Goal: Find specific page/section: Find specific page/section

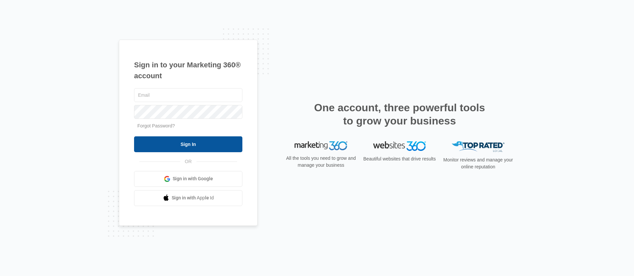
click at [162, 149] on input "Sign In" at bounding box center [188, 144] width 108 height 16
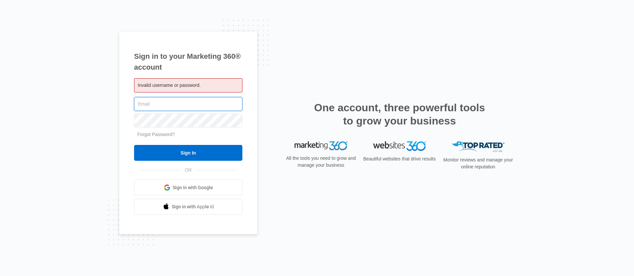
click at [185, 105] on input "text" at bounding box center [188, 104] width 108 height 14
type input "[PERSON_NAME][EMAIL_ADDRESS][PERSON_NAME][DOMAIN_NAME]"
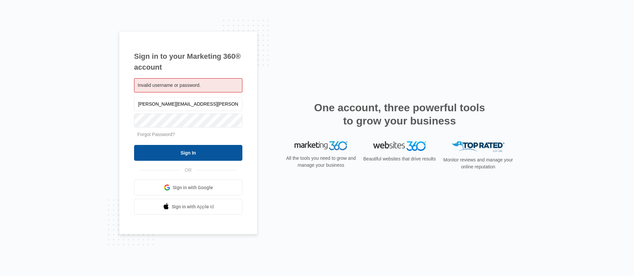
click at [185, 156] on input "Sign In" at bounding box center [188, 153] width 108 height 16
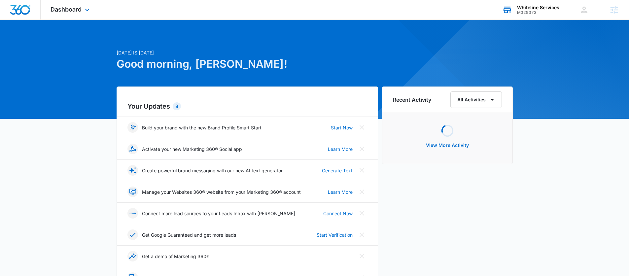
click at [539, 5] on div "Whiteline Services" at bounding box center [538, 7] width 42 height 5
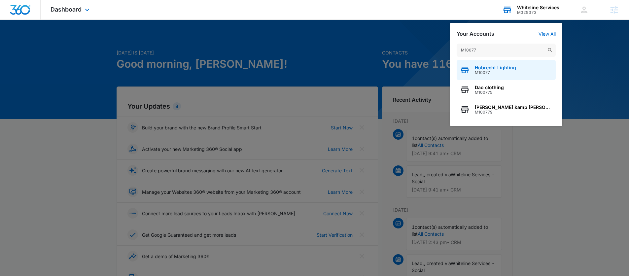
type input "M10077"
click at [494, 71] on span "M10077" at bounding box center [495, 72] width 41 height 5
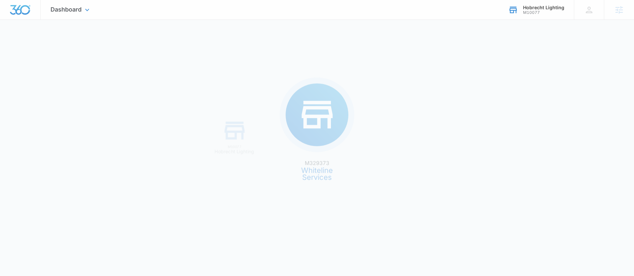
click at [499, 68] on div "M329373 Whiteline Services M10077 Hobrecht Lighting" at bounding box center [317, 138] width 634 height 276
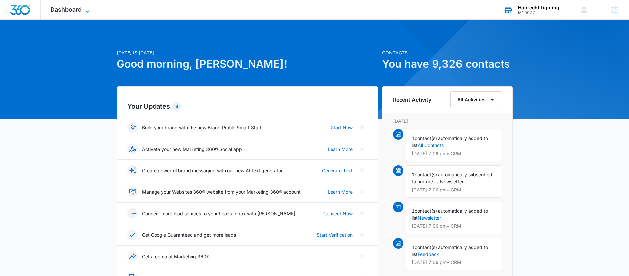
click at [58, 6] on span "Dashboard" at bounding box center [66, 9] width 31 height 7
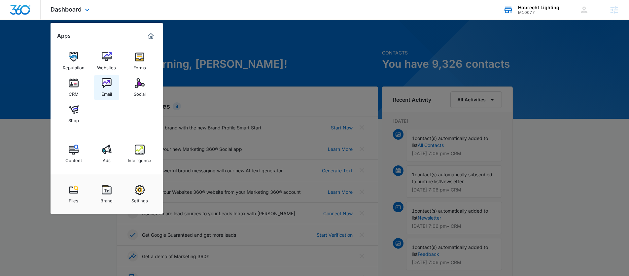
click at [105, 86] on img at bounding box center [107, 83] width 10 height 10
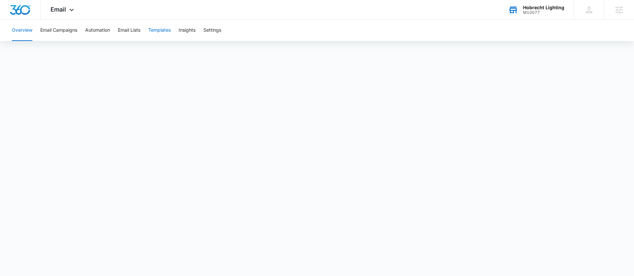
click at [156, 31] on button "Templates" at bounding box center [159, 30] width 22 height 21
